Goal: Transaction & Acquisition: Subscribe to service/newsletter

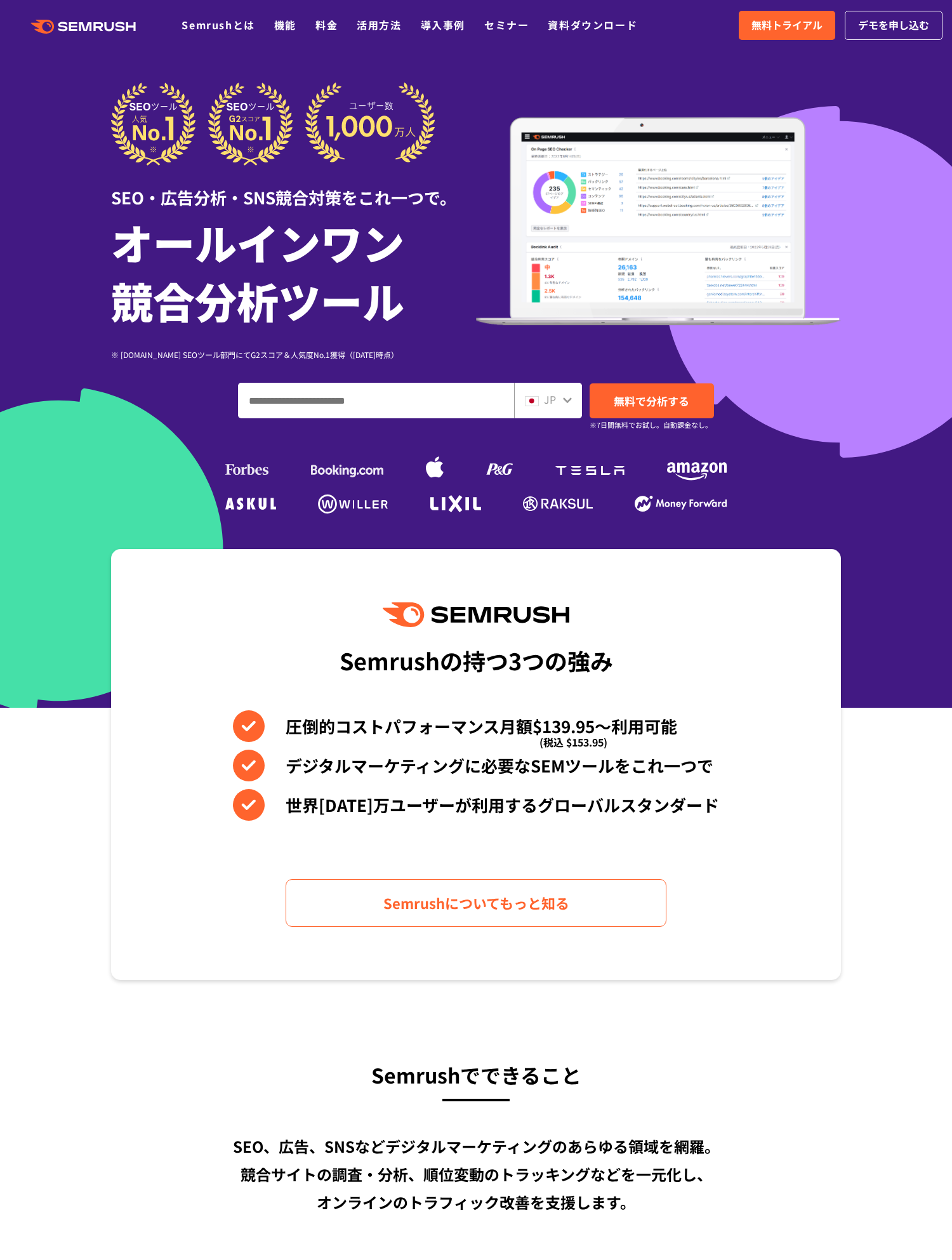
click at [321, 26] on link "料金" at bounding box center [326, 24] width 22 height 16
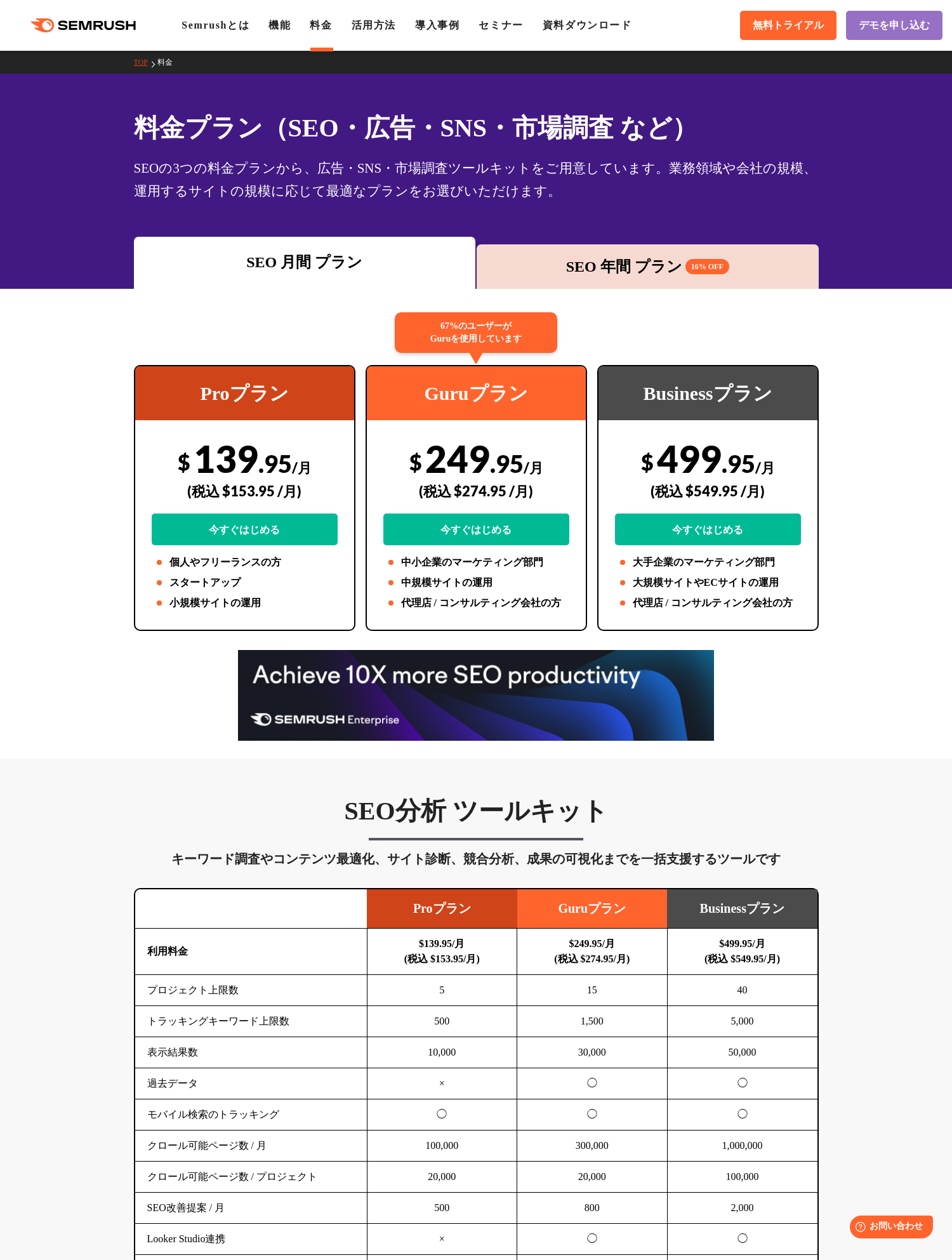
click at [46, 271] on div "SEO 月間 プラン SEO 年間 プラン 16% OFF" at bounding box center [476, 263] width 952 height 52
click at [645, 256] on div "SEO 年間 プラン 16% OFF" at bounding box center [648, 267] width 330 height 23
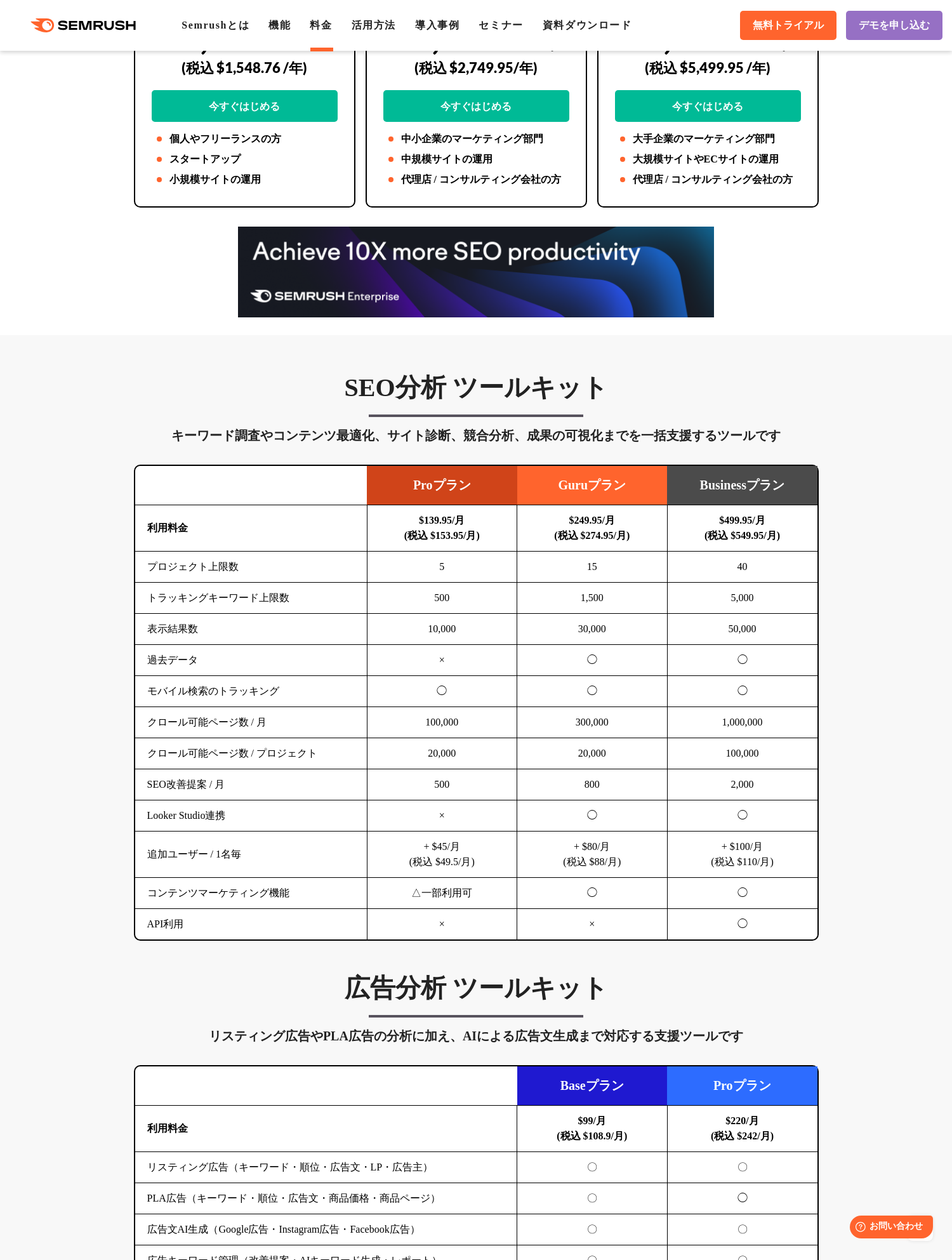
scroll to position [635, 0]
